Goal: Information Seeking & Learning: Learn about a topic

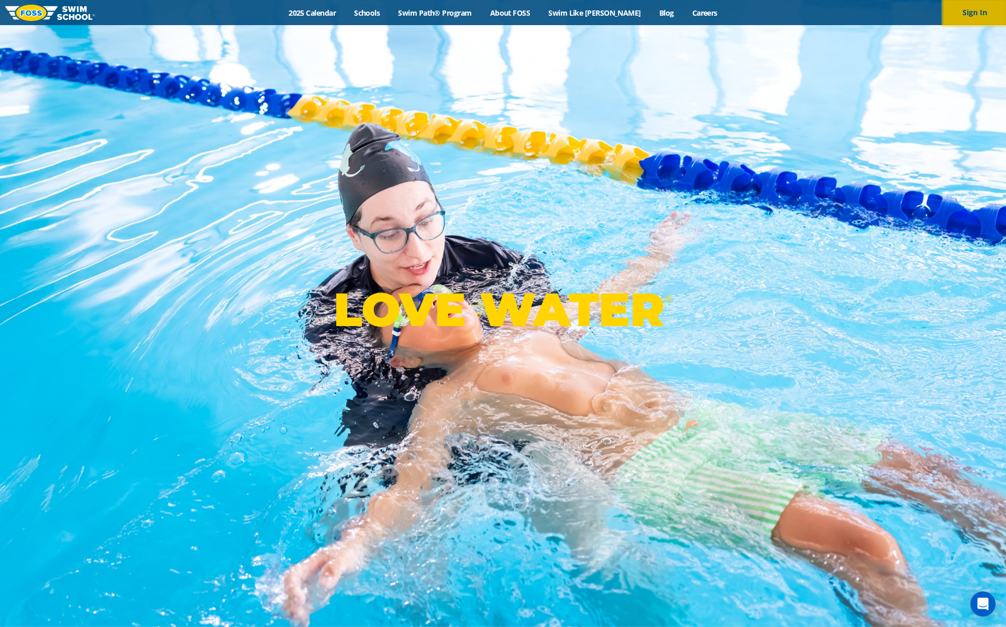
click at [974, 12] on button "Sign In" at bounding box center [974, 12] width 63 height 25
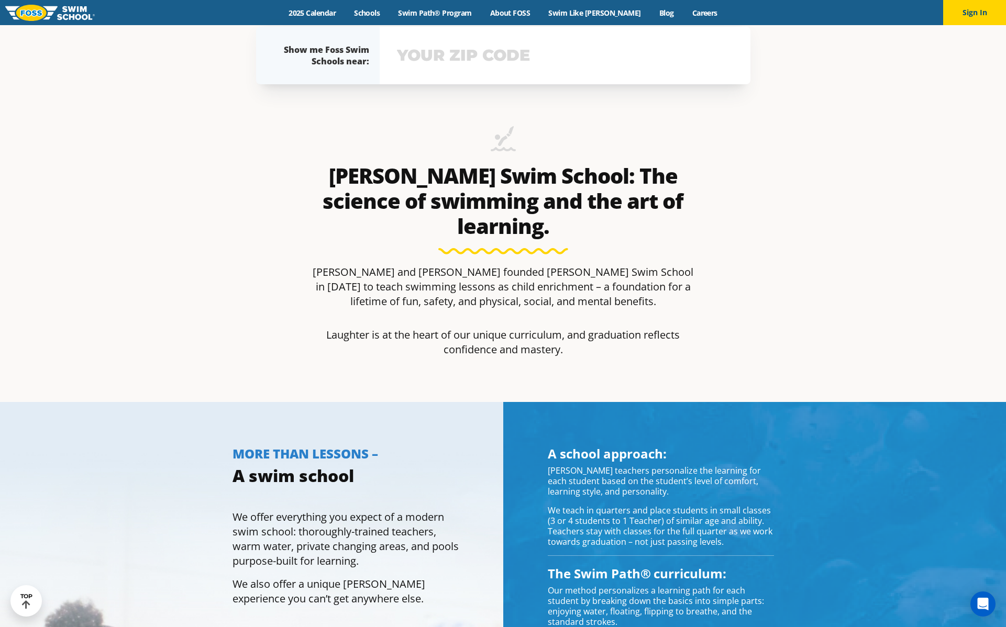
click at [463, 54] on input "text" at bounding box center [564, 55] width 341 height 30
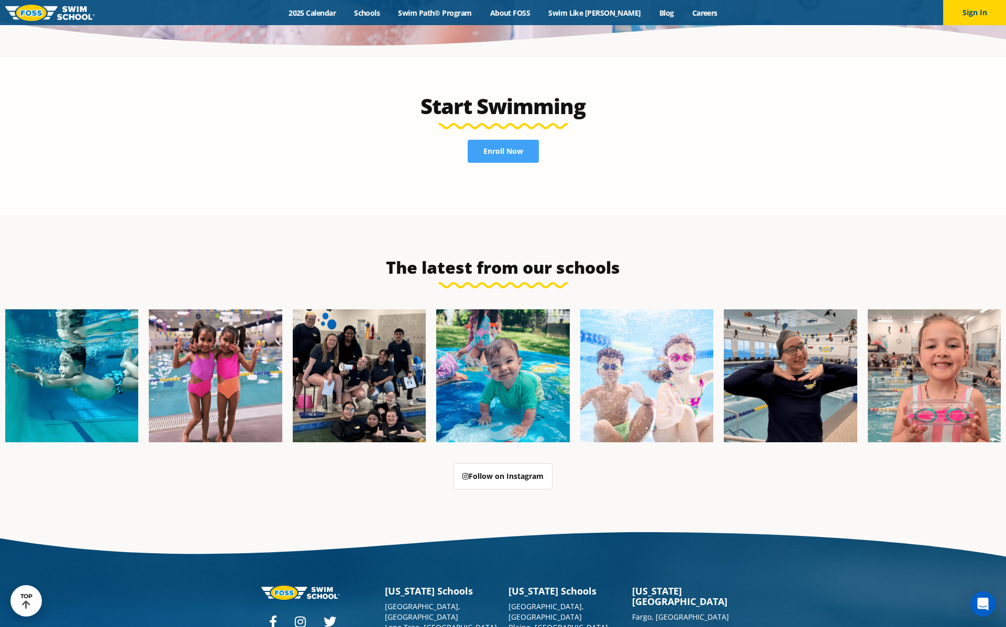
scroll to position [2700, 0]
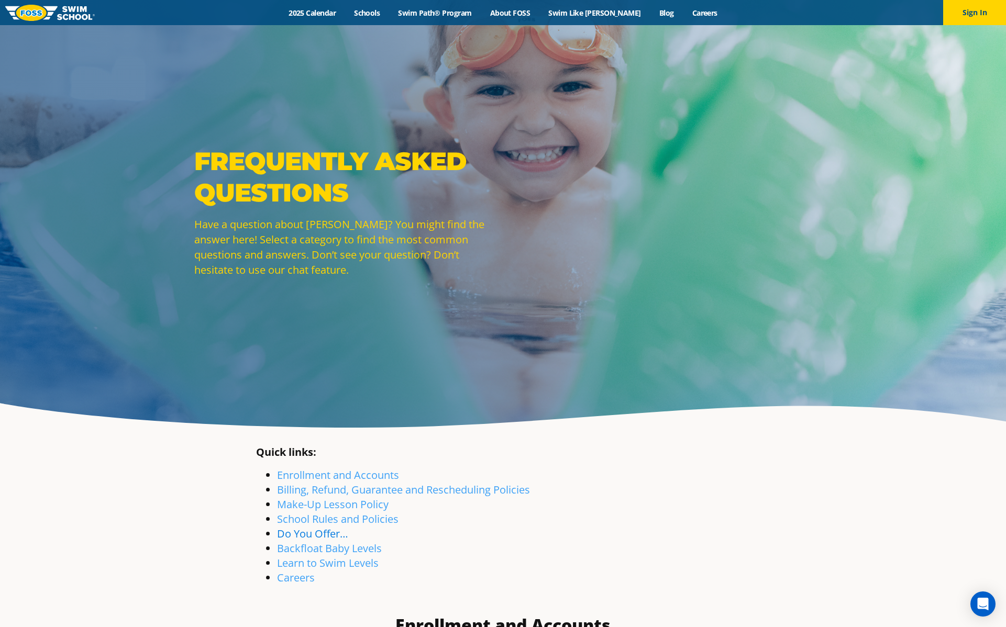
click at [317, 534] on link "Do You Offer…" at bounding box center [312, 534] width 71 height 14
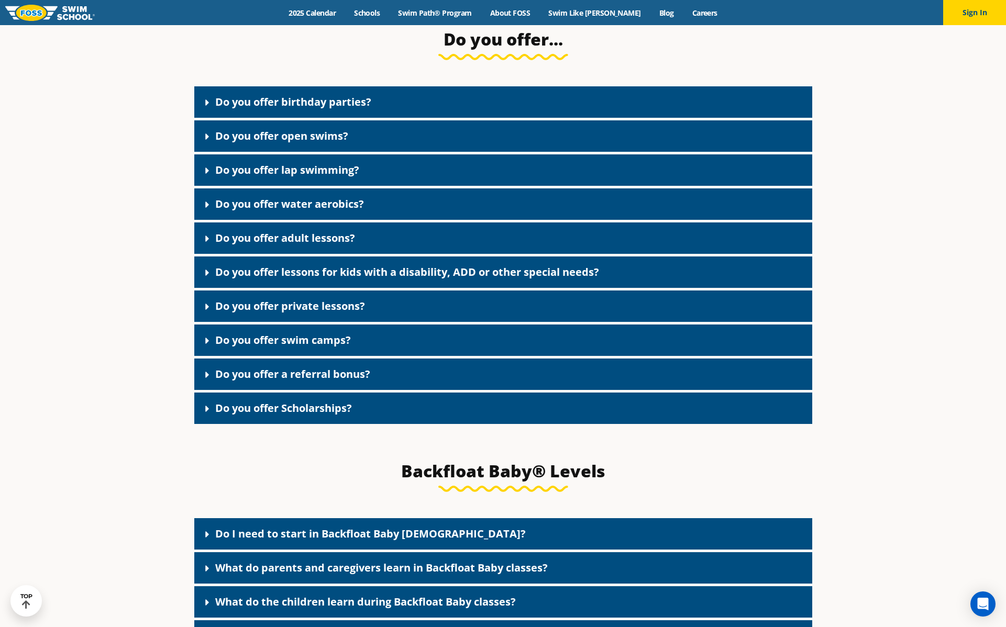
scroll to position [1998, 0]
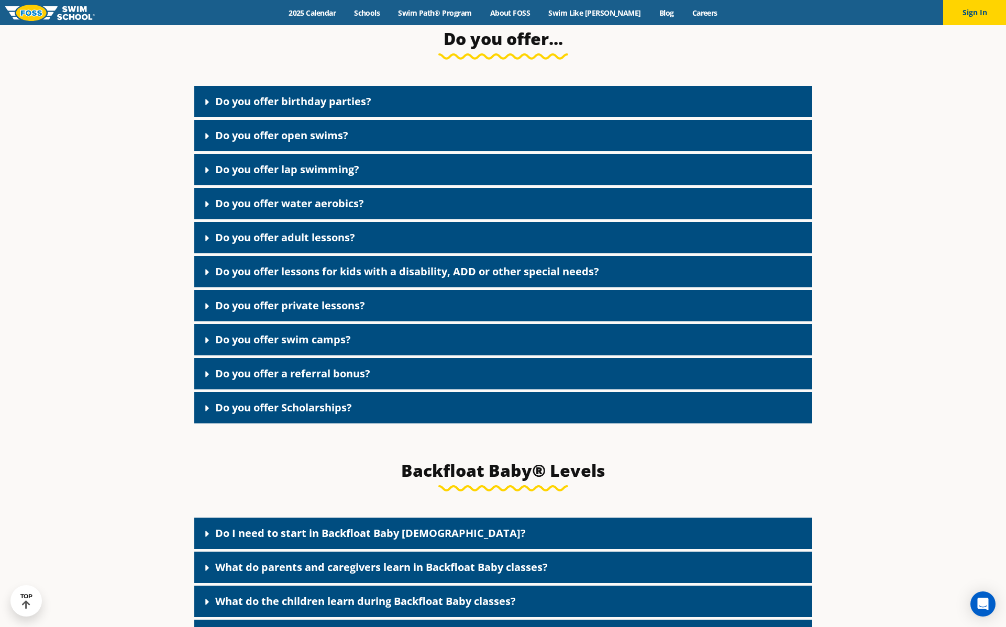
click at [335, 108] on link "Do you offer birthday parties?" at bounding box center [293, 101] width 156 height 14
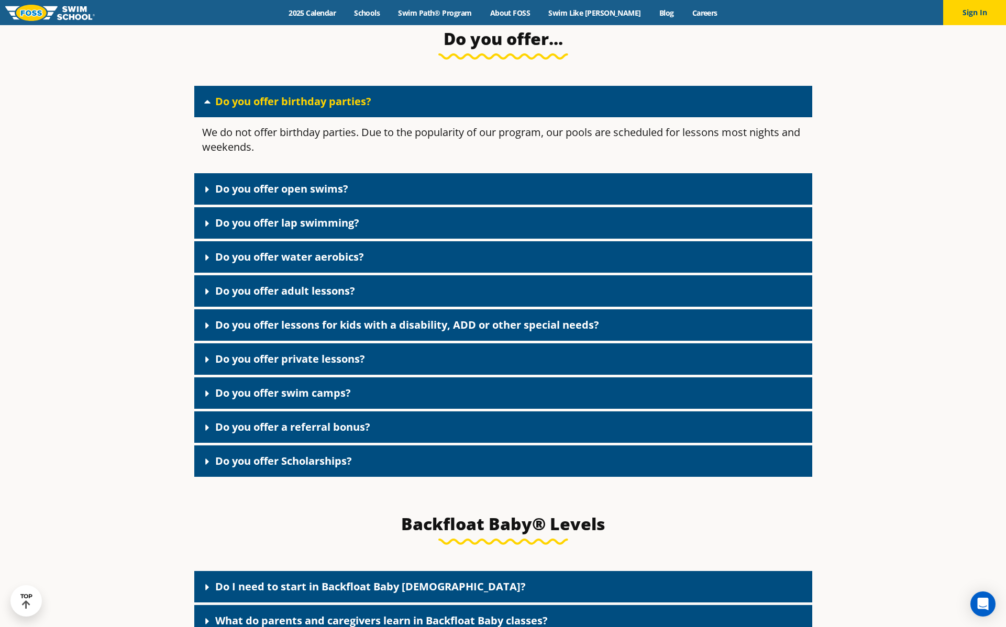
click at [335, 108] on link "Do you offer birthday parties?" at bounding box center [293, 101] width 156 height 14
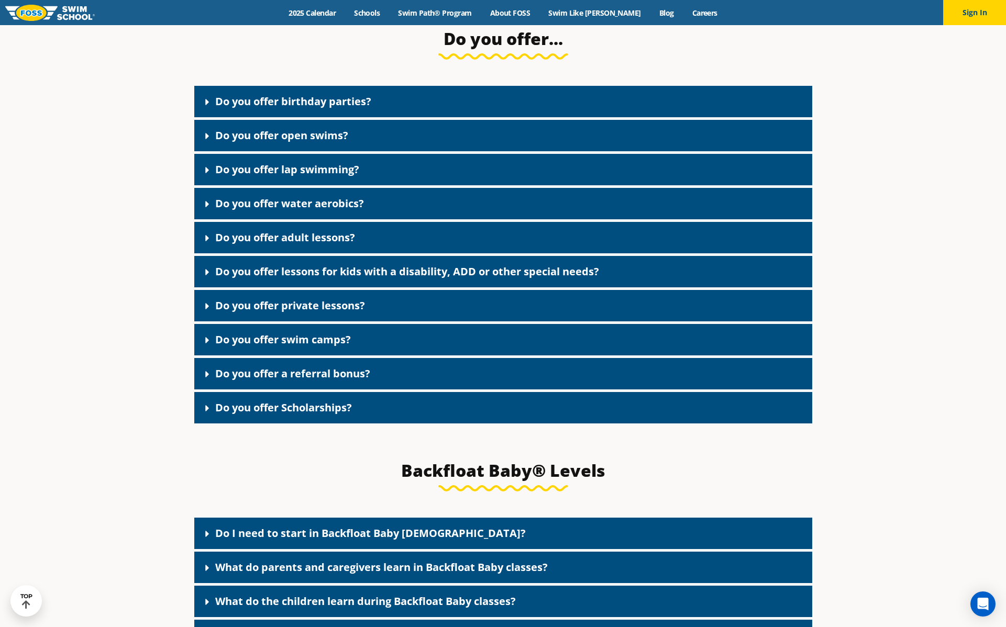
click at [288, 108] on link "Do you offer birthday parties?" at bounding box center [293, 101] width 156 height 14
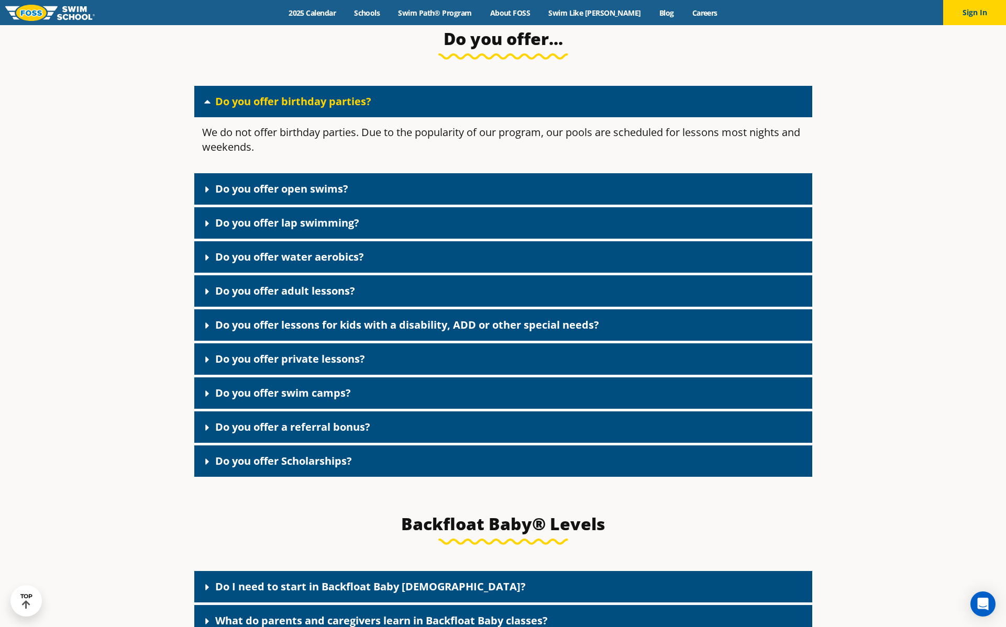
click at [249, 193] on link "Do you offer open swims?" at bounding box center [281, 189] width 133 height 14
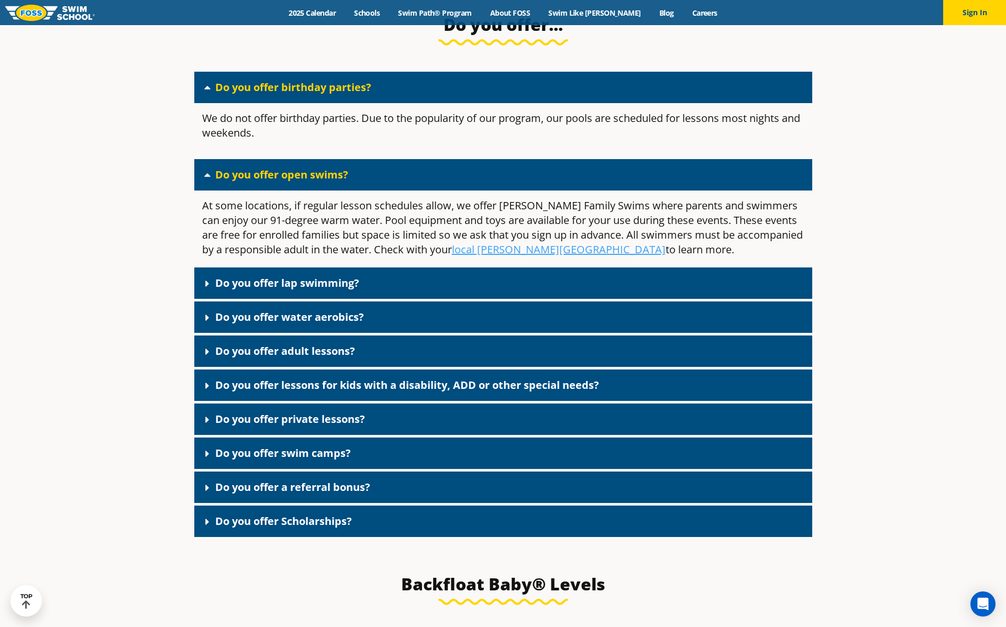
scroll to position [2013, 0]
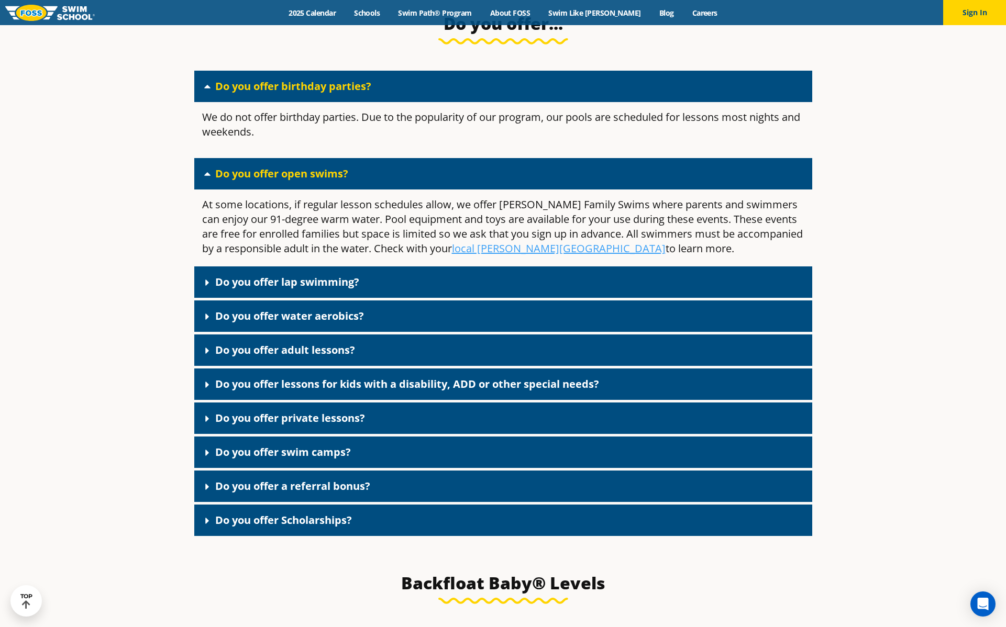
click at [223, 357] on link "Do you offer adult lessons?" at bounding box center [285, 350] width 140 height 14
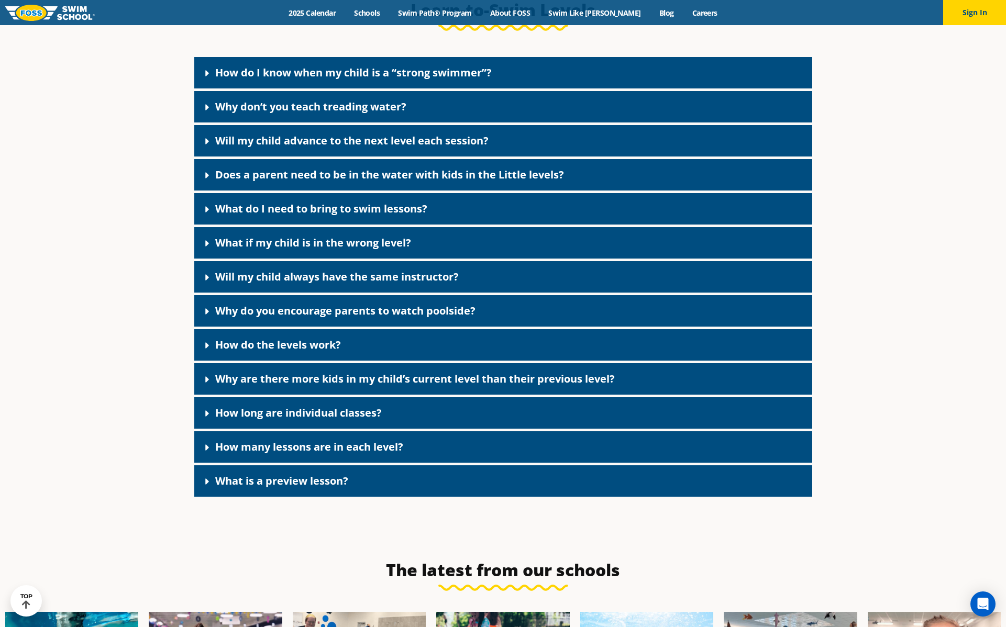
scroll to position [3055, 0]
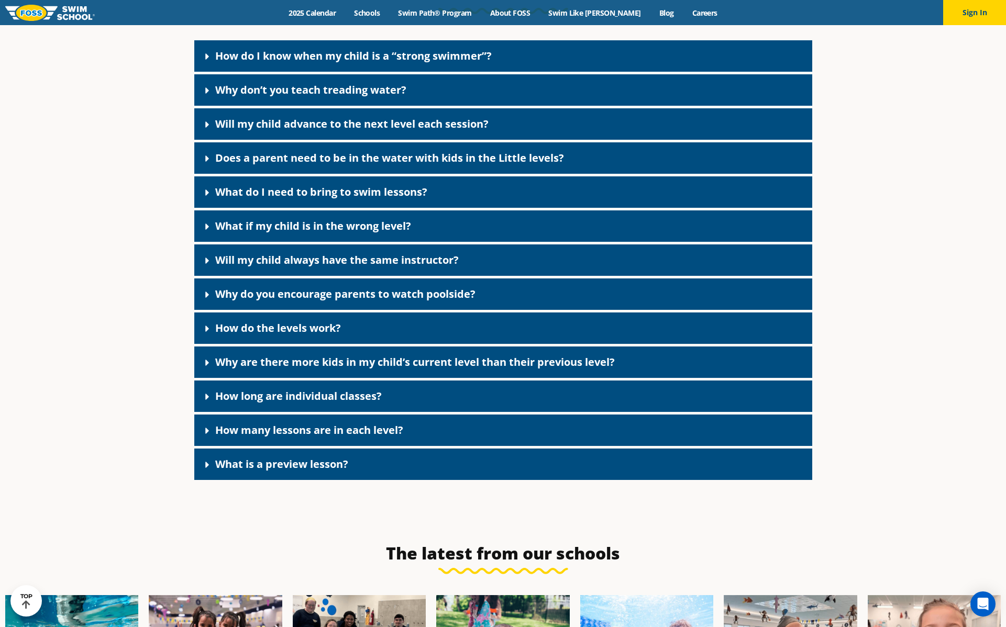
click at [385, 97] on link "Why don’t you teach treading water?" at bounding box center [310, 90] width 191 height 14
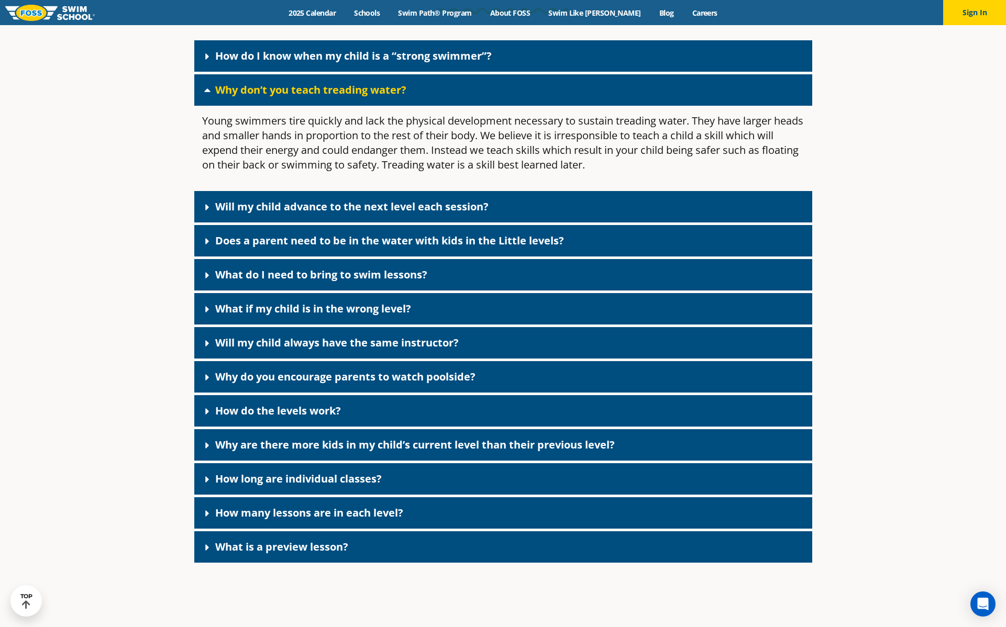
click at [293, 384] on link "Why do you encourage parents to watch poolside?" at bounding box center [345, 377] width 260 height 14
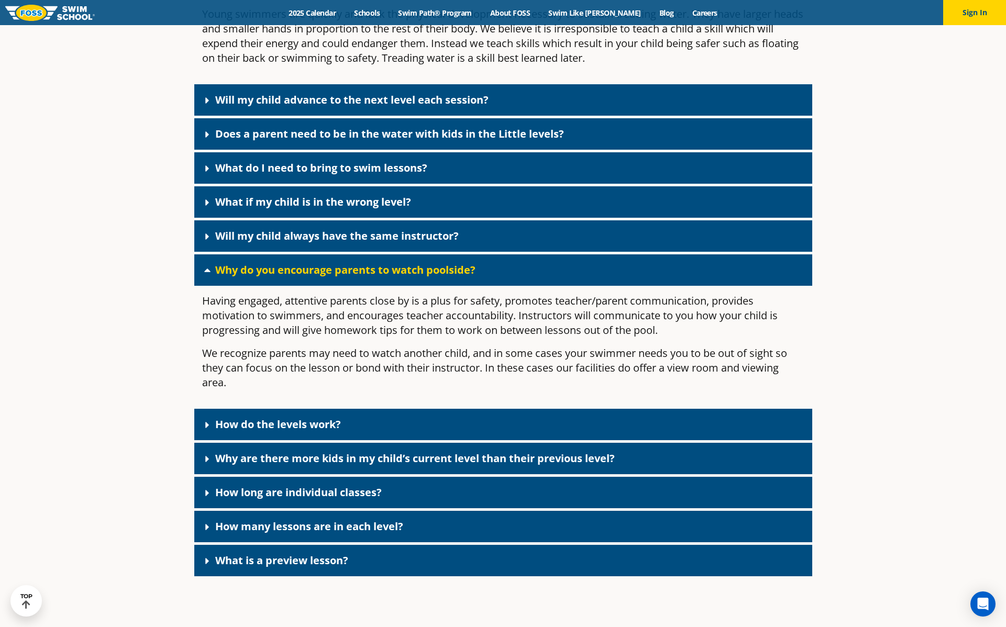
scroll to position [3172, 0]
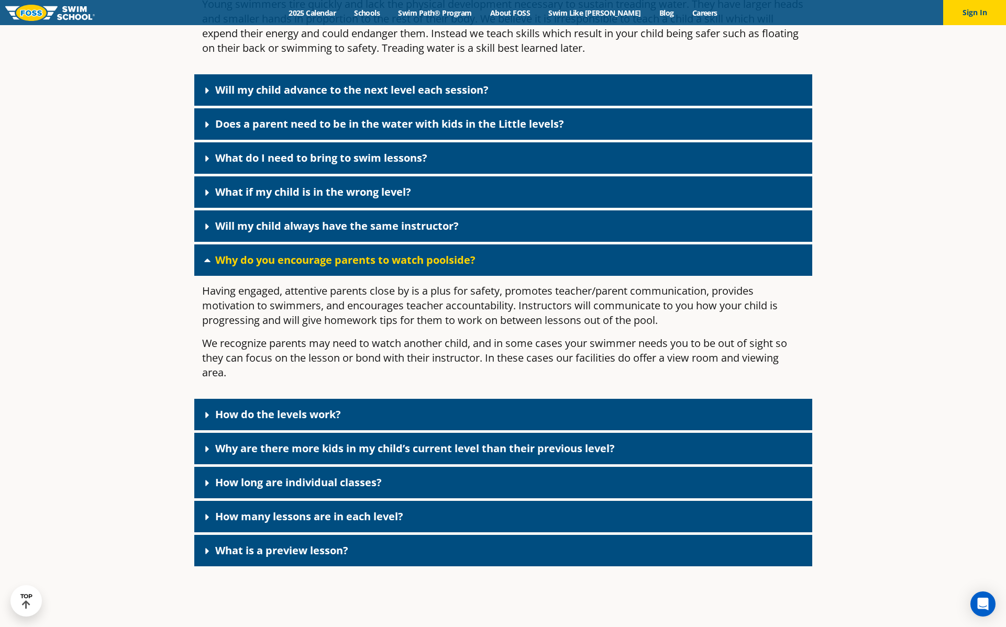
click at [258, 422] on link "How do the levels work?" at bounding box center [278, 414] width 126 height 14
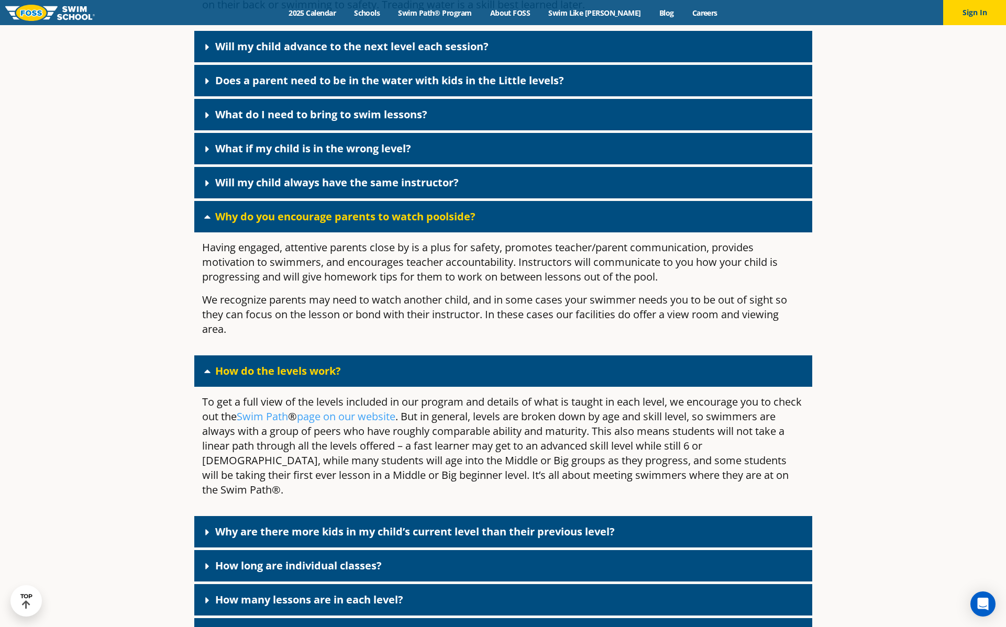
scroll to position [3223, 0]
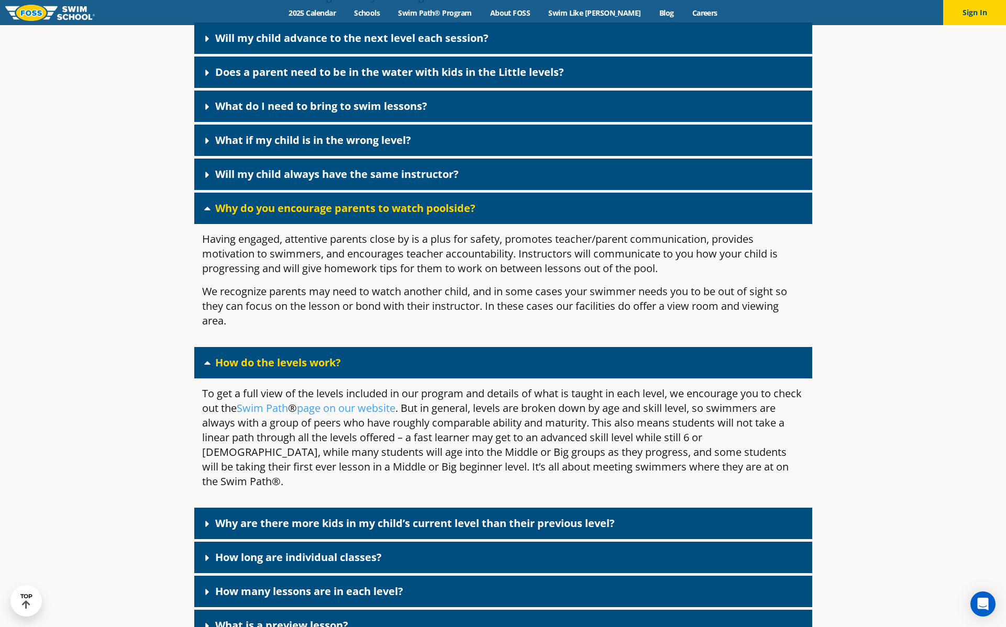
click at [251, 525] on link "Why are there more kids in my child’s current level than their previous level?" at bounding box center [415, 523] width 400 height 14
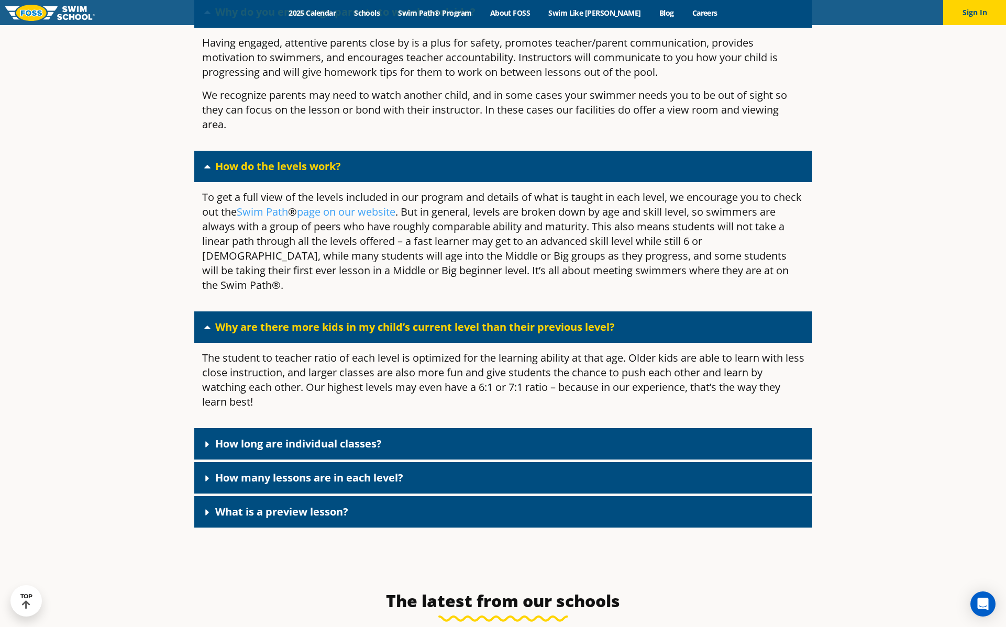
scroll to position [3419, 0]
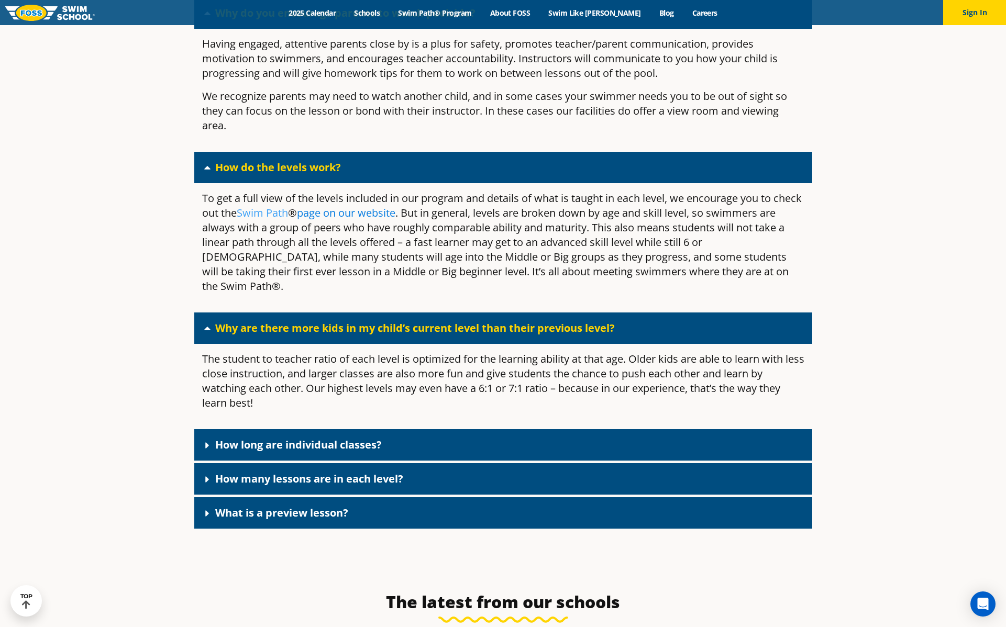
click at [347, 220] on link "page on our website" at bounding box center [346, 213] width 98 height 14
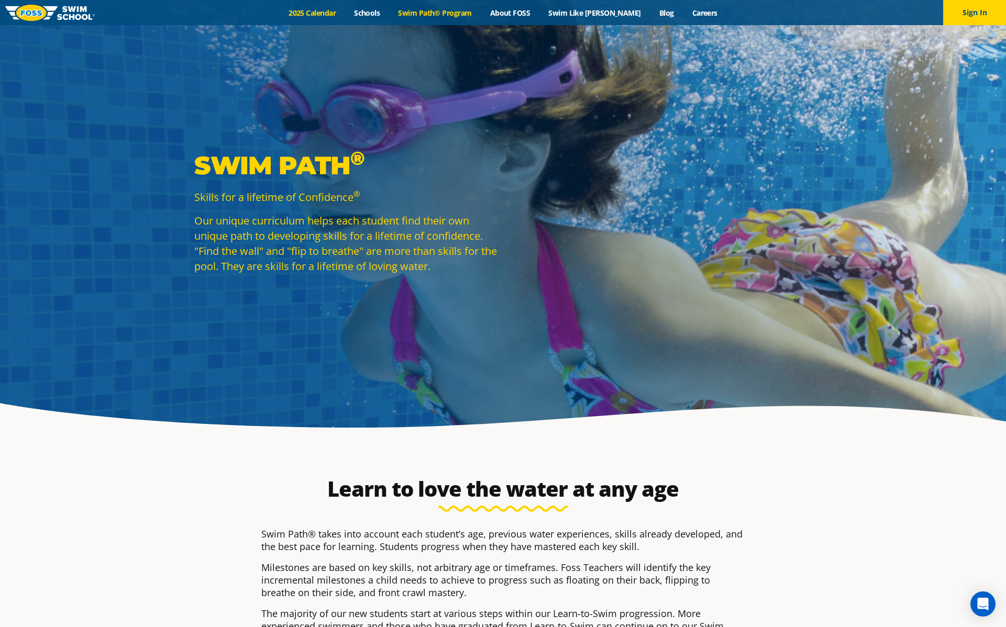
click at [329, 10] on link "2025 Calendar" at bounding box center [312, 13] width 65 height 10
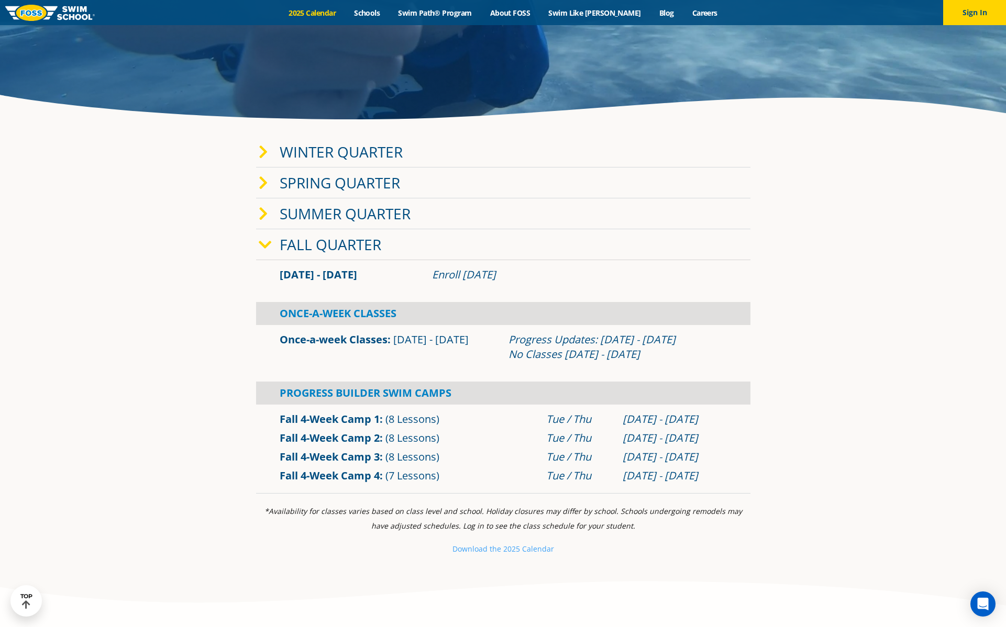
scroll to position [310, 0]
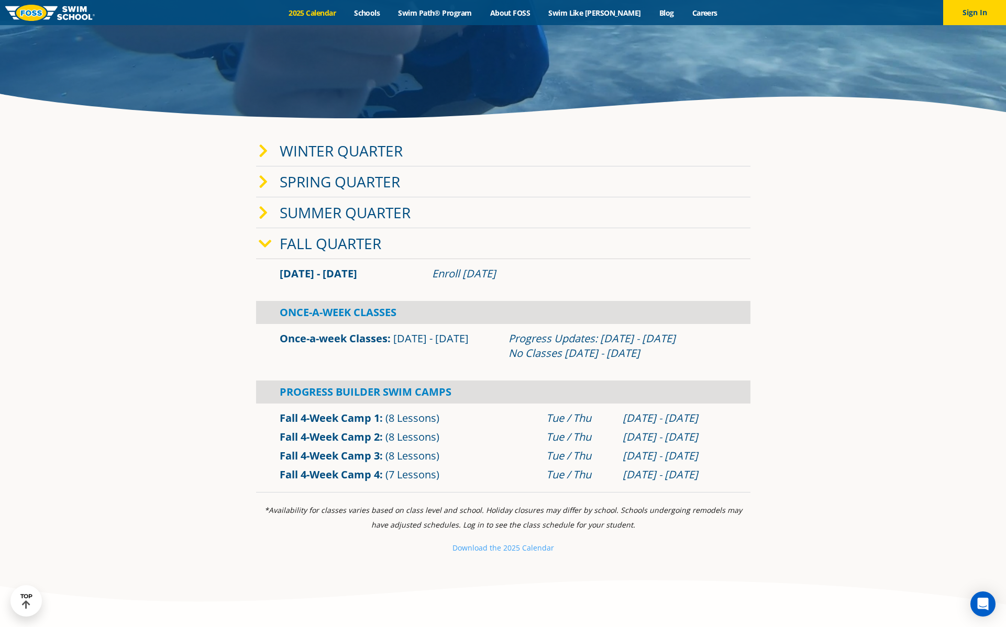
click at [379, 150] on link "Winter Quarter" at bounding box center [341, 151] width 123 height 20
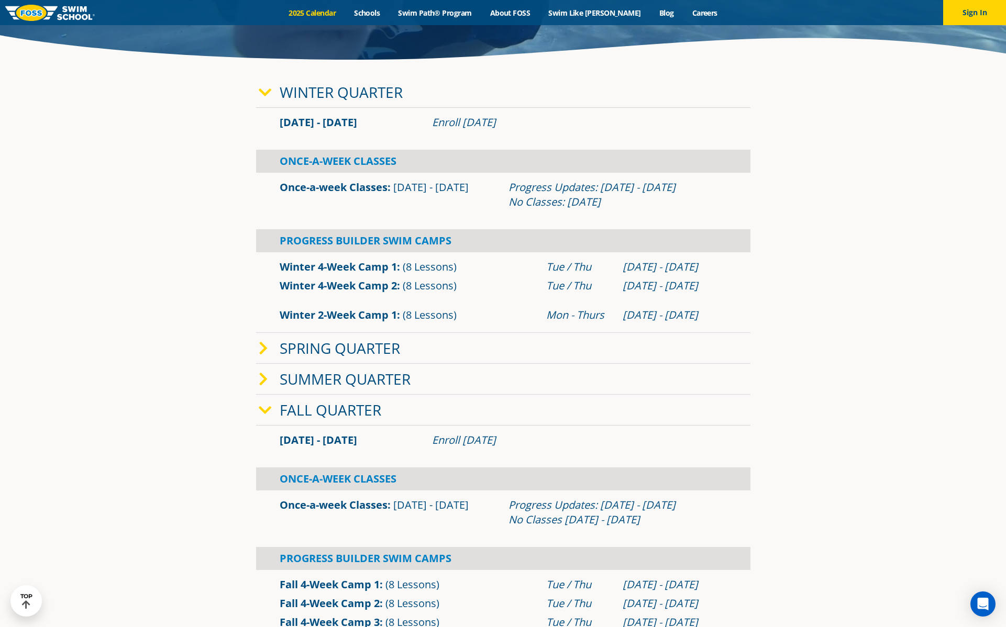
scroll to position [369, 0]
